Goal: Task Accomplishment & Management: Complete application form

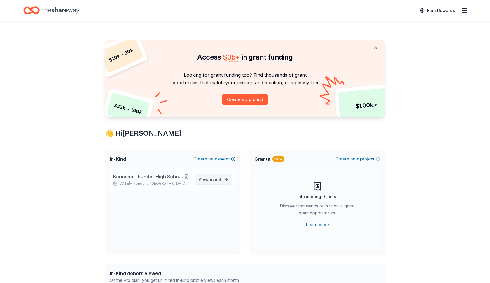
click at [212, 177] on span "event" at bounding box center [216, 179] width 12 height 5
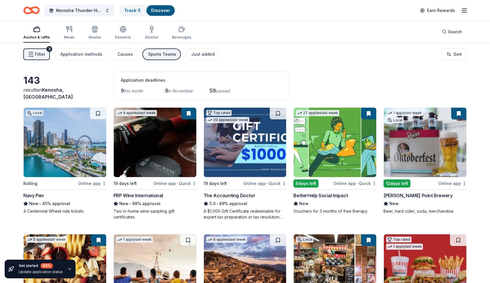
click at [79, 159] on img at bounding box center [65, 142] width 83 height 69
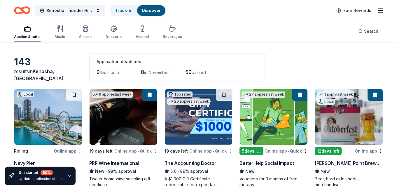
scroll to position [22, 0]
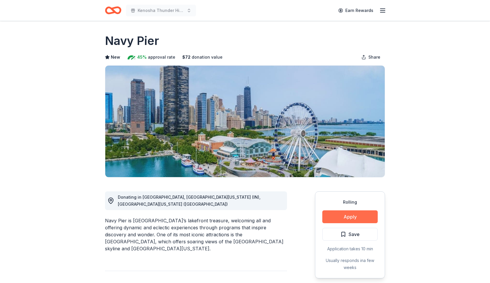
click at [335, 217] on button "Apply" at bounding box center [349, 216] width 55 height 13
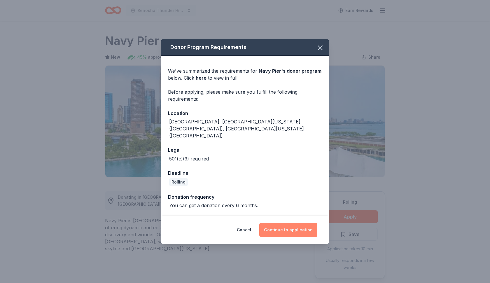
click at [290, 225] on button "Continue to application" at bounding box center [288, 230] width 58 height 14
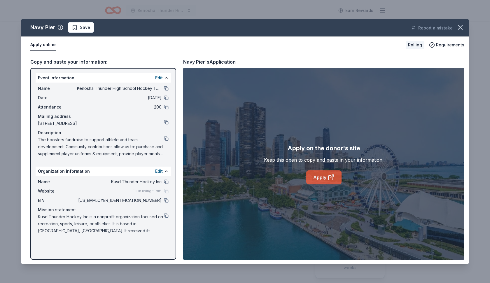
click at [318, 179] on link "Apply" at bounding box center [323, 177] width 35 height 14
click at [449, 47] on span "Requirements" at bounding box center [450, 44] width 28 height 7
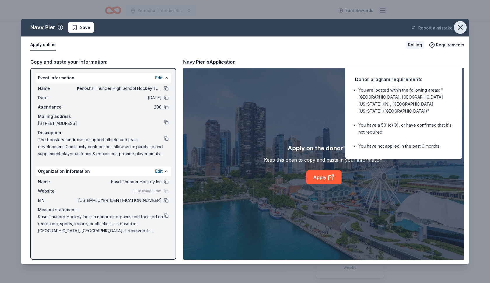
click at [459, 28] on icon "button" at bounding box center [460, 27] width 8 height 8
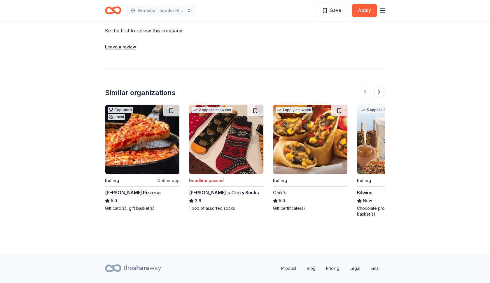
scroll to position [579, 0]
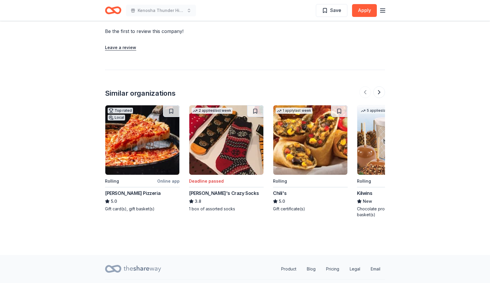
click at [367, 190] on div "Kilwins" at bounding box center [364, 193] width 15 height 7
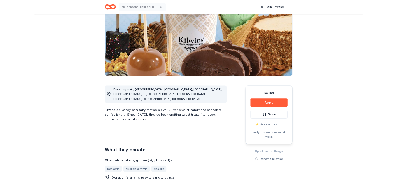
scroll to position [70, 0]
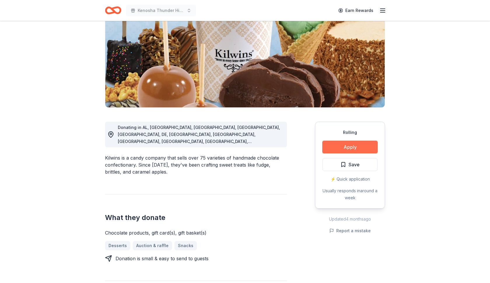
click at [329, 146] on button "Apply" at bounding box center [349, 147] width 55 height 13
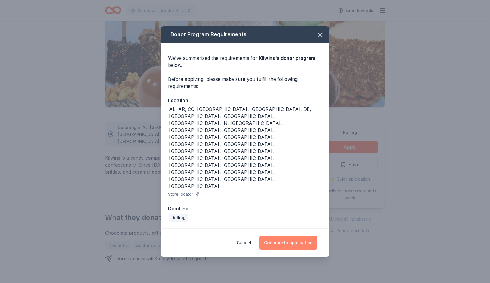
click at [273, 236] on button "Continue to application" at bounding box center [288, 243] width 58 height 14
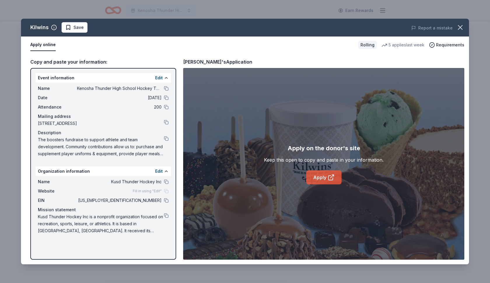
click at [322, 179] on link "Apply" at bounding box center [323, 177] width 35 height 14
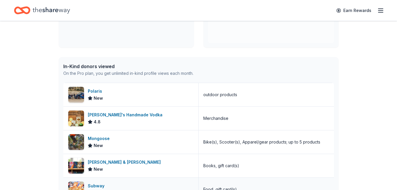
scroll to position [444, 0]
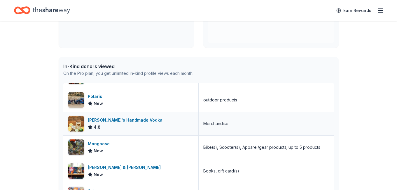
click at [120, 121] on div "Tito's Handmade Vodka" at bounding box center [126, 119] width 77 height 7
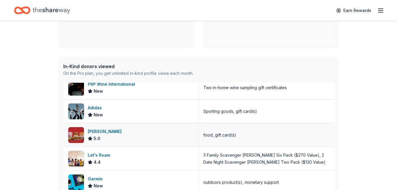
scroll to position [715, 0]
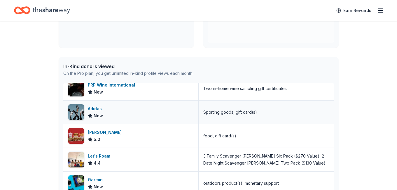
click at [99, 107] on div "Adidas" at bounding box center [96, 108] width 16 height 7
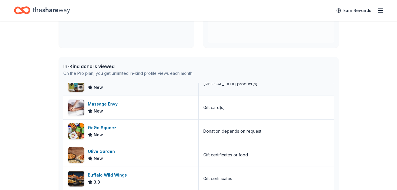
scroll to position [980, 0]
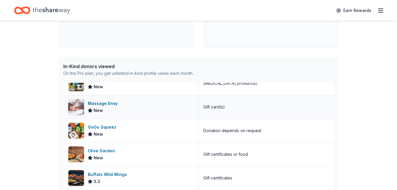
click at [110, 104] on div "Massage Envy" at bounding box center [104, 103] width 32 height 7
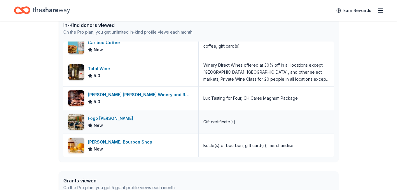
scroll to position [248, 0]
click at [150, 94] on div "Cooper's Hawk Winery and Restaurants" at bounding box center [141, 94] width 106 height 7
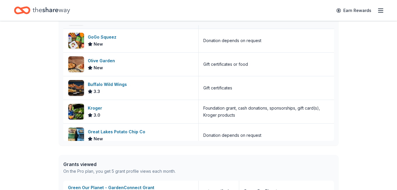
scroll to position [1001, 0]
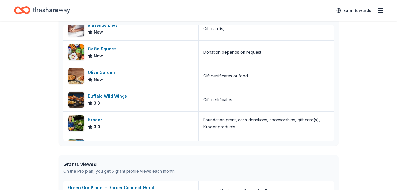
click at [382, 11] on line "button" at bounding box center [381, 11] width 5 height 0
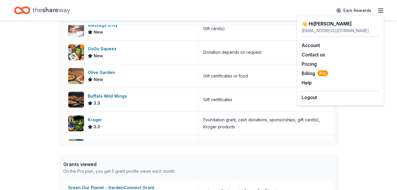
click at [379, 10] on icon "button" at bounding box center [380, 10] width 7 height 7
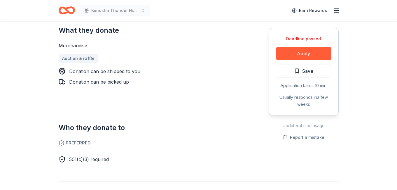
scroll to position [284, 0]
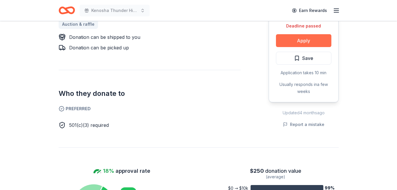
click at [306, 34] on button "Apply" at bounding box center [303, 40] width 55 height 13
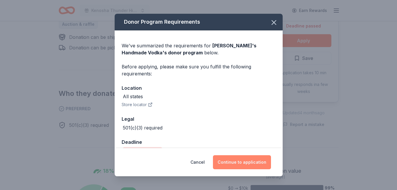
click at [231, 158] on button "Continue to application" at bounding box center [242, 162] width 58 height 14
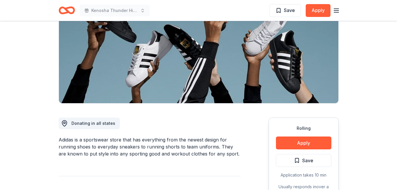
scroll to position [96, 0]
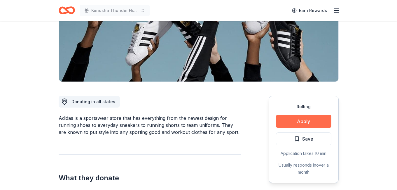
click at [307, 121] on button "Apply" at bounding box center [303, 121] width 55 height 13
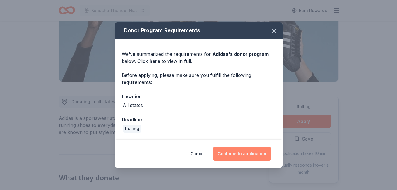
click at [238, 151] on button "Continue to application" at bounding box center [242, 154] width 58 height 14
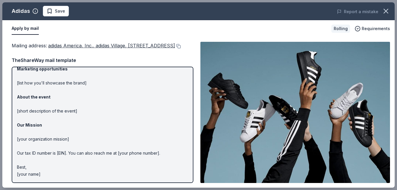
scroll to position [35, 0]
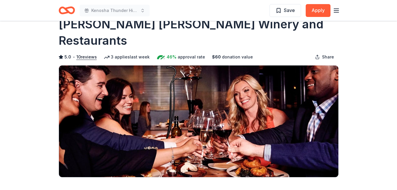
scroll to position [6, 0]
